Goal: Task Accomplishment & Management: Manage account settings

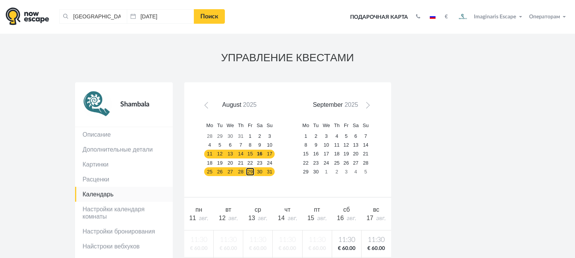
click at [246, 171] on link "29" at bounding box center [250, 172] width 9 height 9
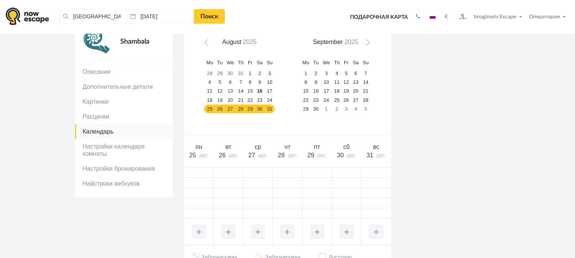
scroll to position [61, 0]
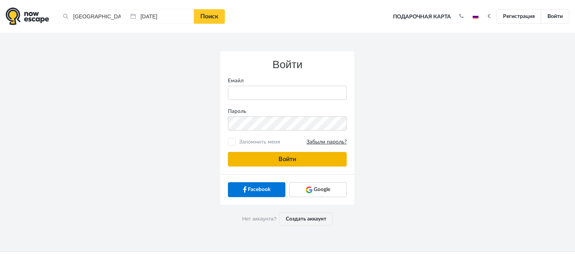
type input "[PERSON_NAME][EMAIL_ADDRESS][DOMAIN_NAME]"
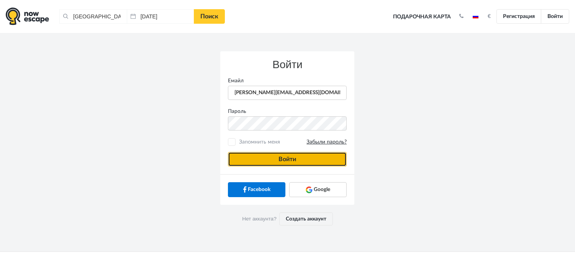
click at [262, 162] on button "Войти" at bounding box center [287, 159] width 119 height 15
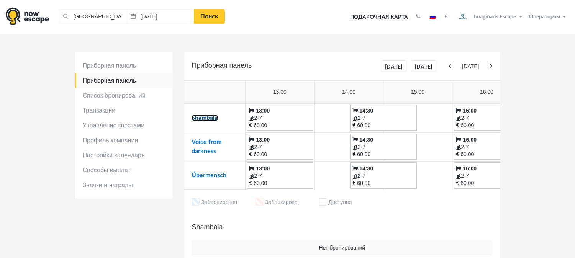
click at [206, 118] on link "Shambala" at bounding box center [205, 118] width 26 height 6
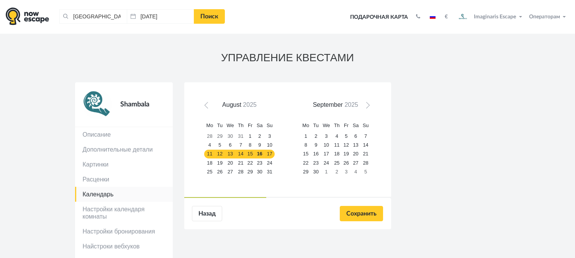
scroll to position [20, 0]
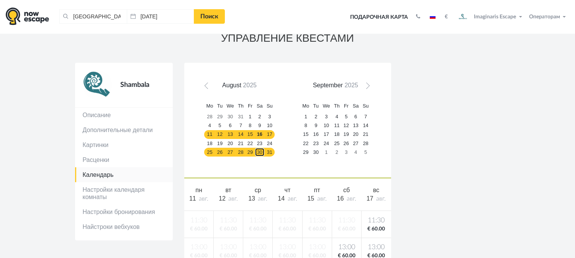
click at [262, 150] on link "30" at bounding box center [260, 152] width 10 height 9
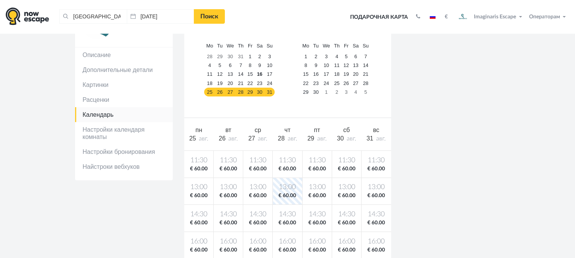
scroll to position [69, 0]
